Goal: Find specific page/section: Find specific page/section

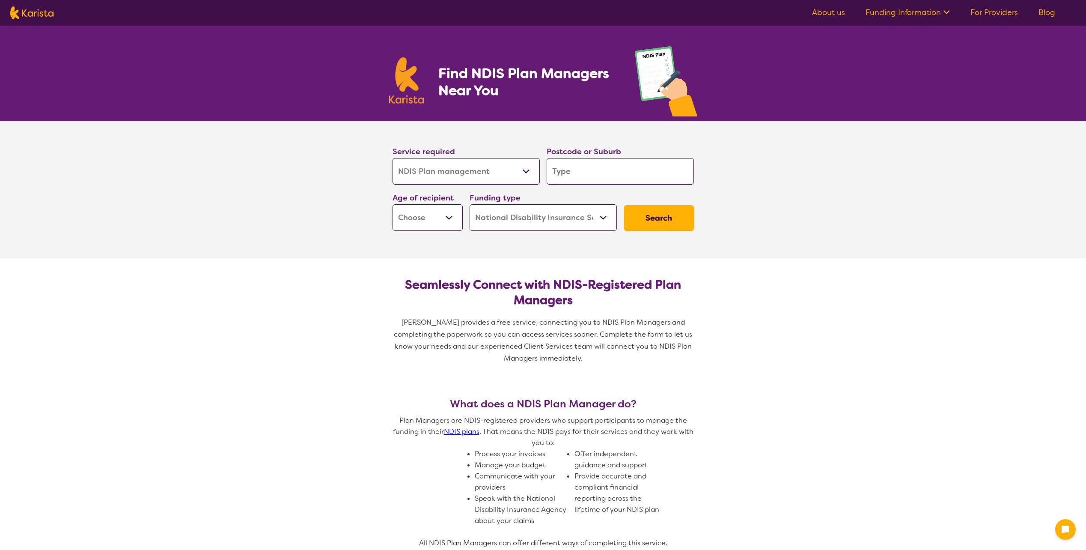
select select "NDIS Plan management"
select select "NDIS"
select select "NDIS Plan management"
select select "NDIS"
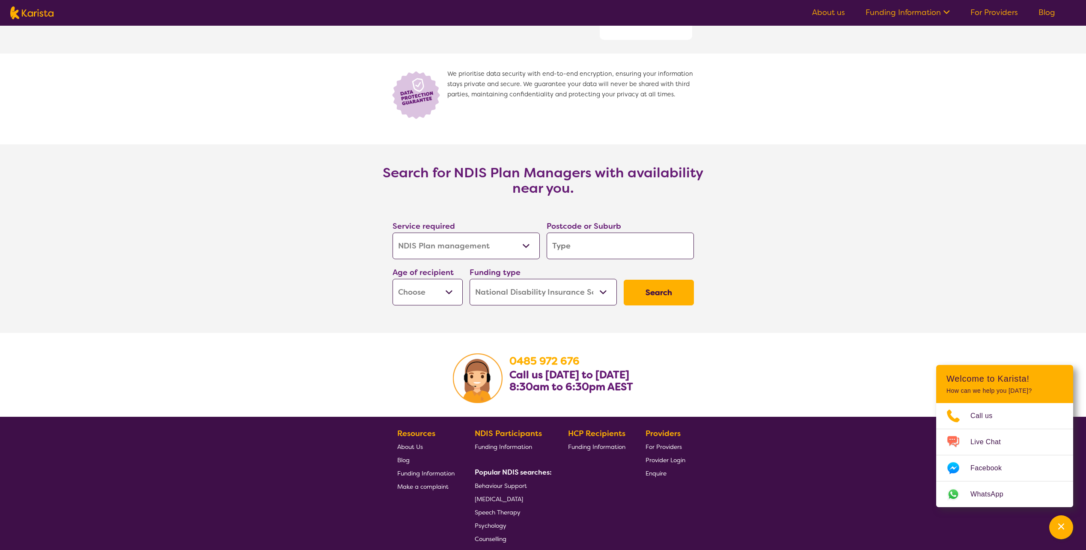
scroll to position [1342, 0]
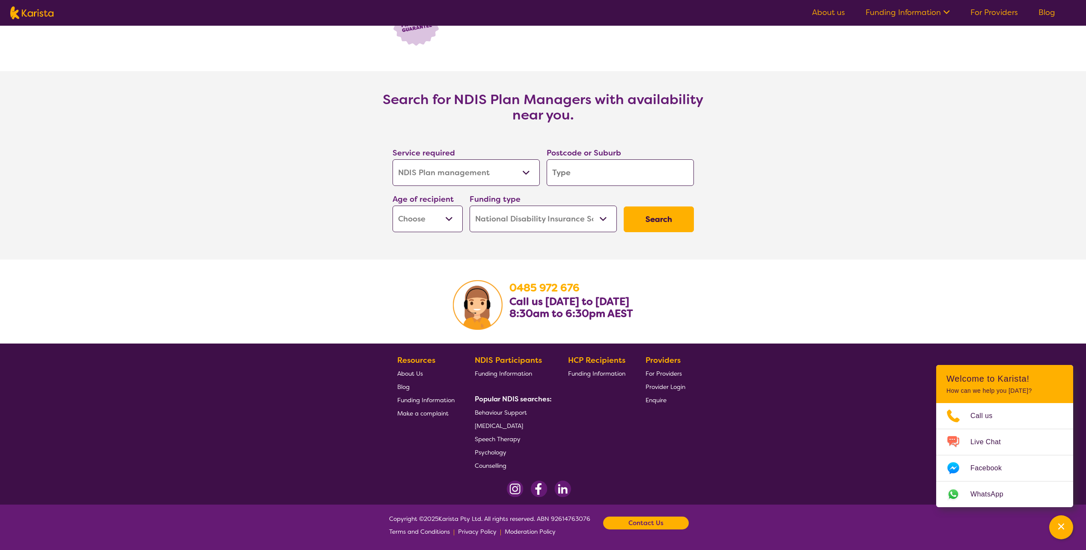
click at [510, 175] on select "Allied Health Assistant Assessment ([MEDICAL_DATA] or [MEDICAL_DATA]) Behaviour…" at bounding box center [465, 172] width 147 height 27
click at [392, 159] on select "Allied Health Assistant Assessment ([MEDICAL_DATA] or [MEDICAL_DATA]) Behaviour…" at bounding box center [465, 172] width 147 height 27
click at [610, 168] on input "search" at bounding box center [620, 172] width 147 height 27
drag, startPoint x: 584, startPoint y: 215, endPoint x: 570, endPoint y: 215, distance: 13.7
click at [584, 215] on select "Home Care Package (HCP) National Disability Insurance Scheme (NDIS) I don't know" at bounding box center [543, 218] width 147 height 27
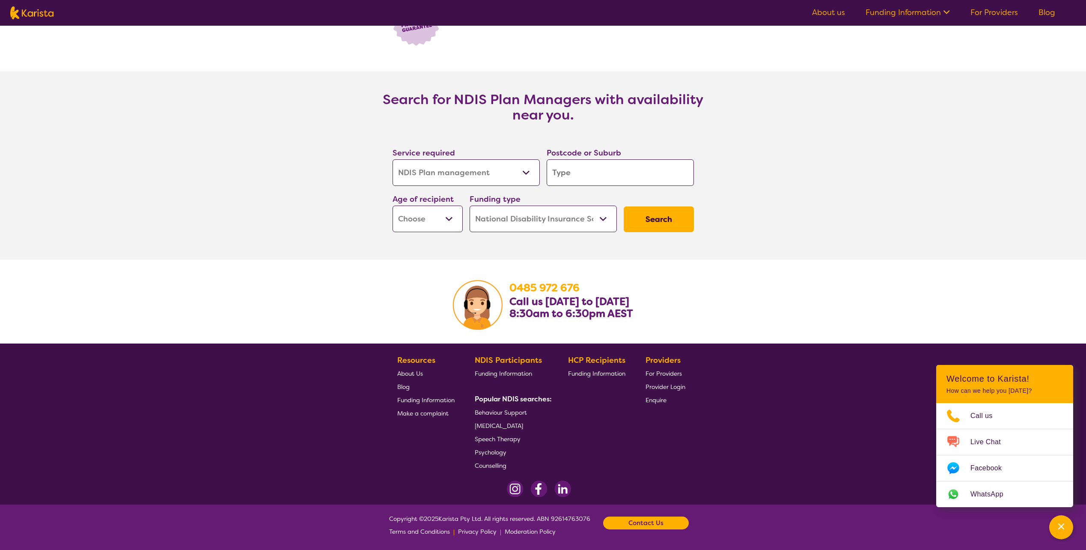
click at [470, 205] on select "Home Care Package (HCP) National Disability Insurance Scheme (NDIS) I don't know" at bounding box center [543, 218] width 147 height 27
click at [439, 217] on select "Early Childhood - 0 to 9 Child - 10 to 11 Adolescent - 12 to 17 Adult - 18 to 6…" at bounding box center [427, 218] width 70 height 27
click at [892, 171] on section "Search for NDIS Plan Managers with availability near you. Service required Alli…" at bounding box center [543, 165] width 1086 height 188
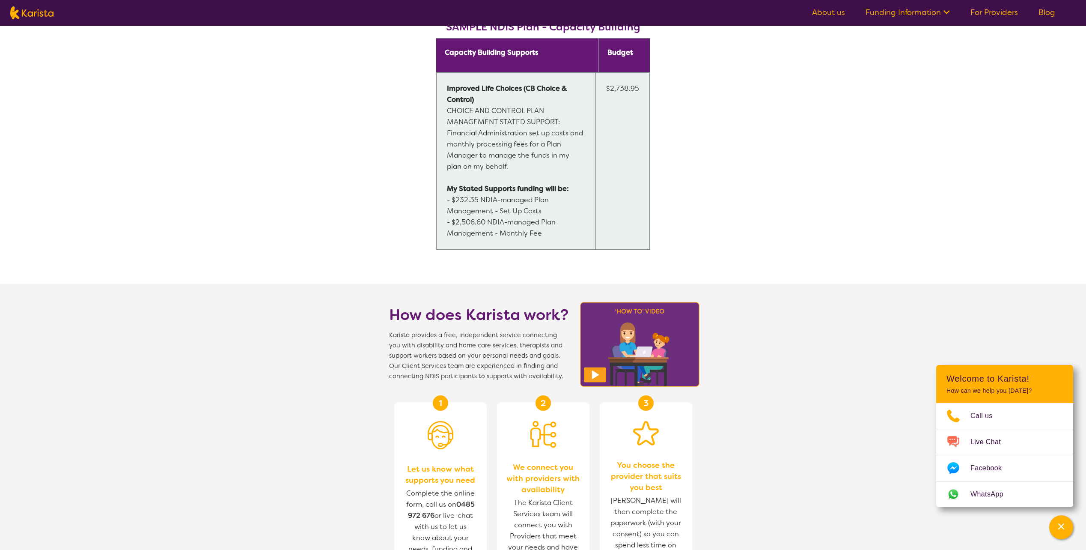
scroll to position [614, 0]
